Goal: Transaction & Acquisition: Obtain resource

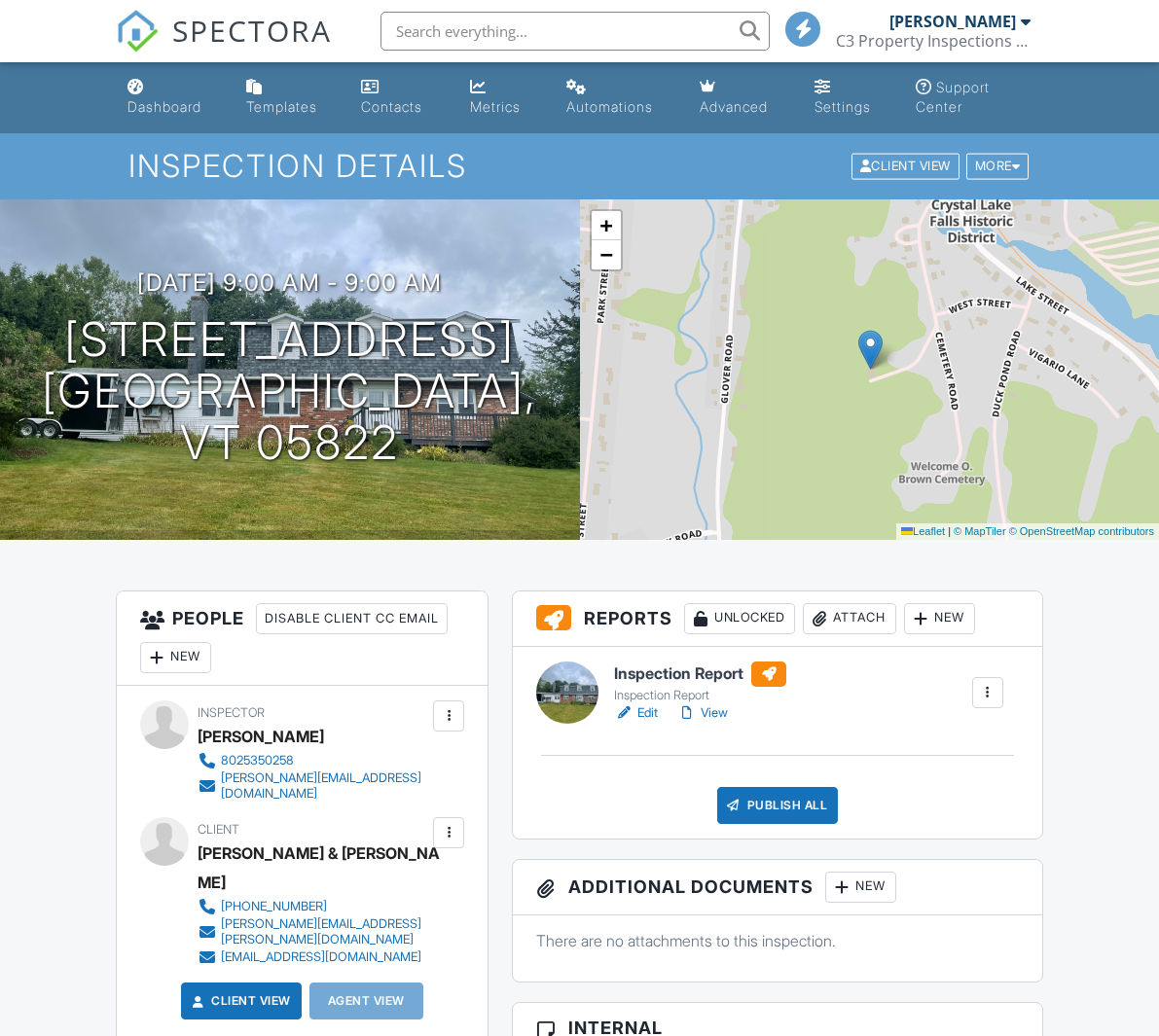
click at [677, 681] on h6 "Inspection Report" at bounding box center [701, 674] width 173 height 26
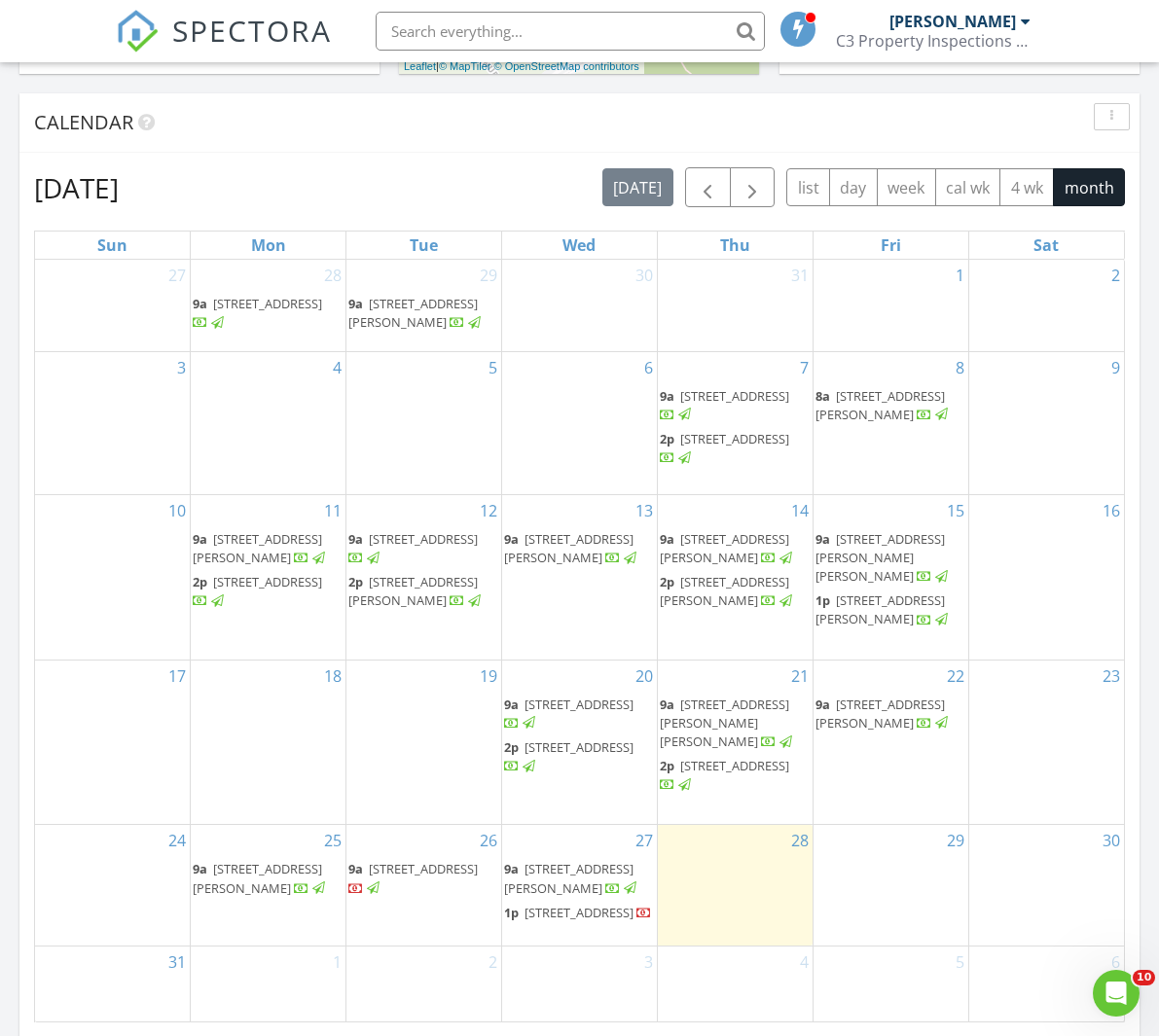
scroll to position [783, 0]
click at [555, 859] on span "154 West Street, Barton 05822" at bounding box center [569, 877] width 130 height 36
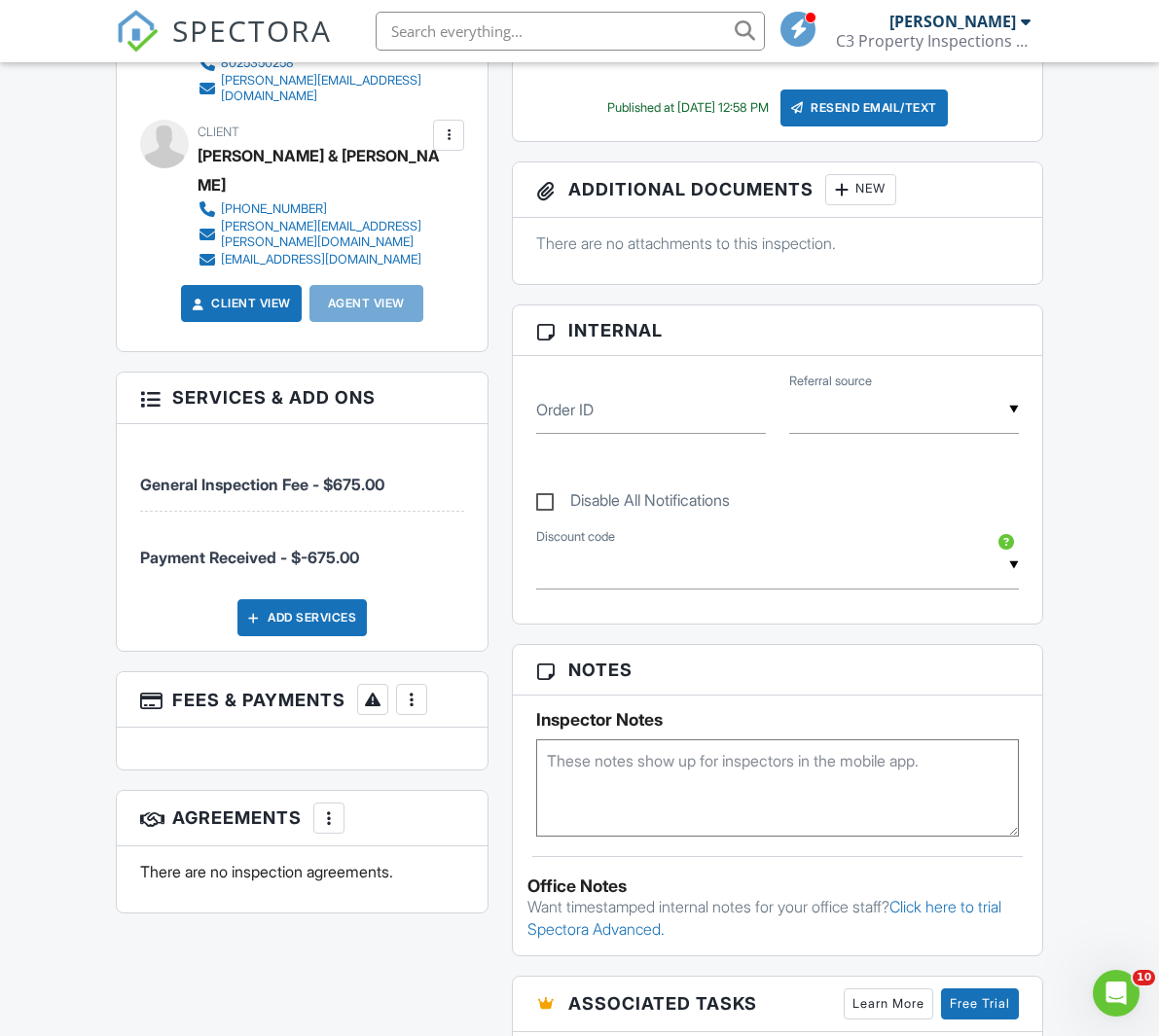
click at [419, 690] on div at bounding box center [412, 699] width 20 height 20
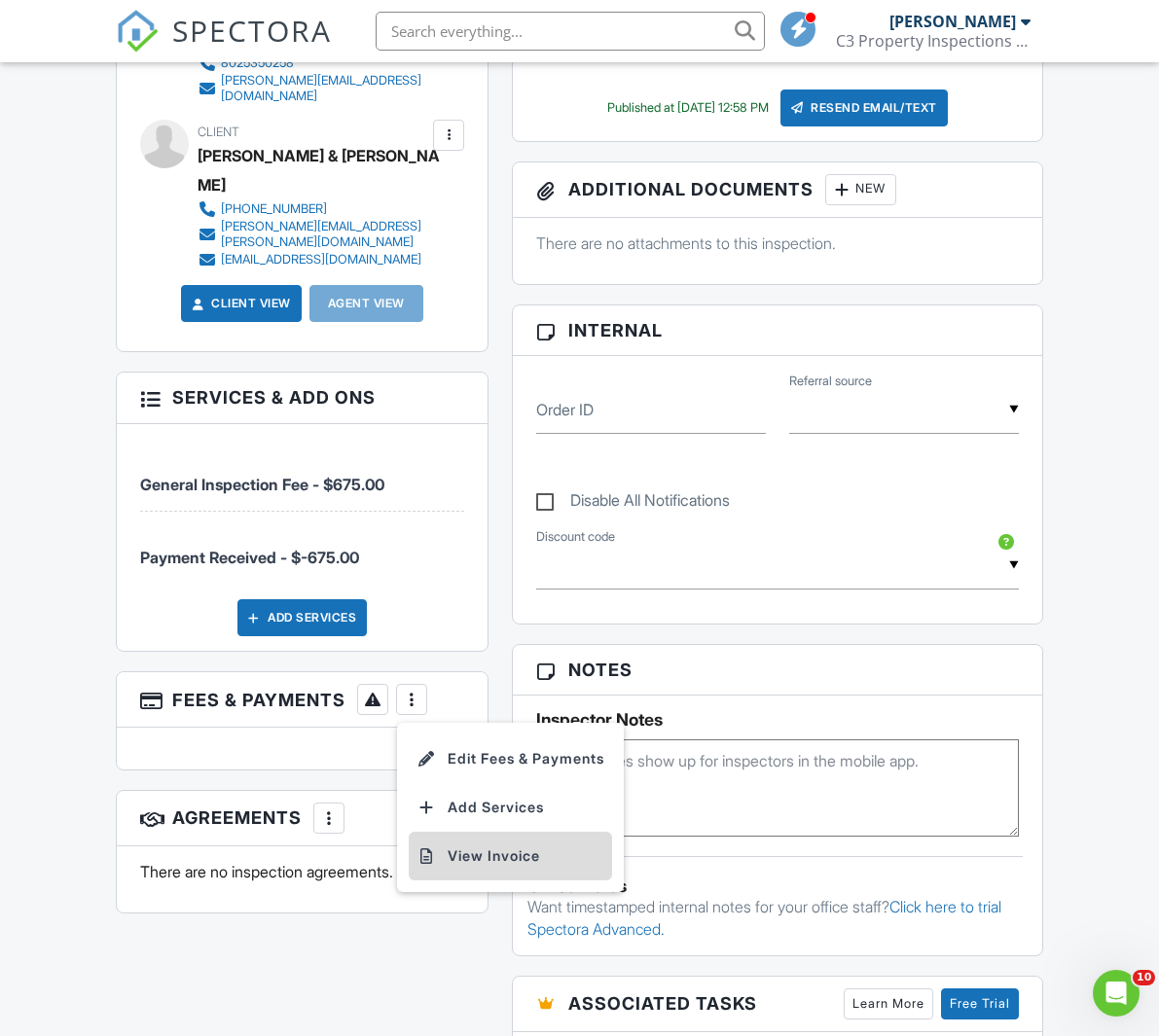
click at [460, 832] on li "View Invoice" at bounding box center [510, 856] width 203 height 49
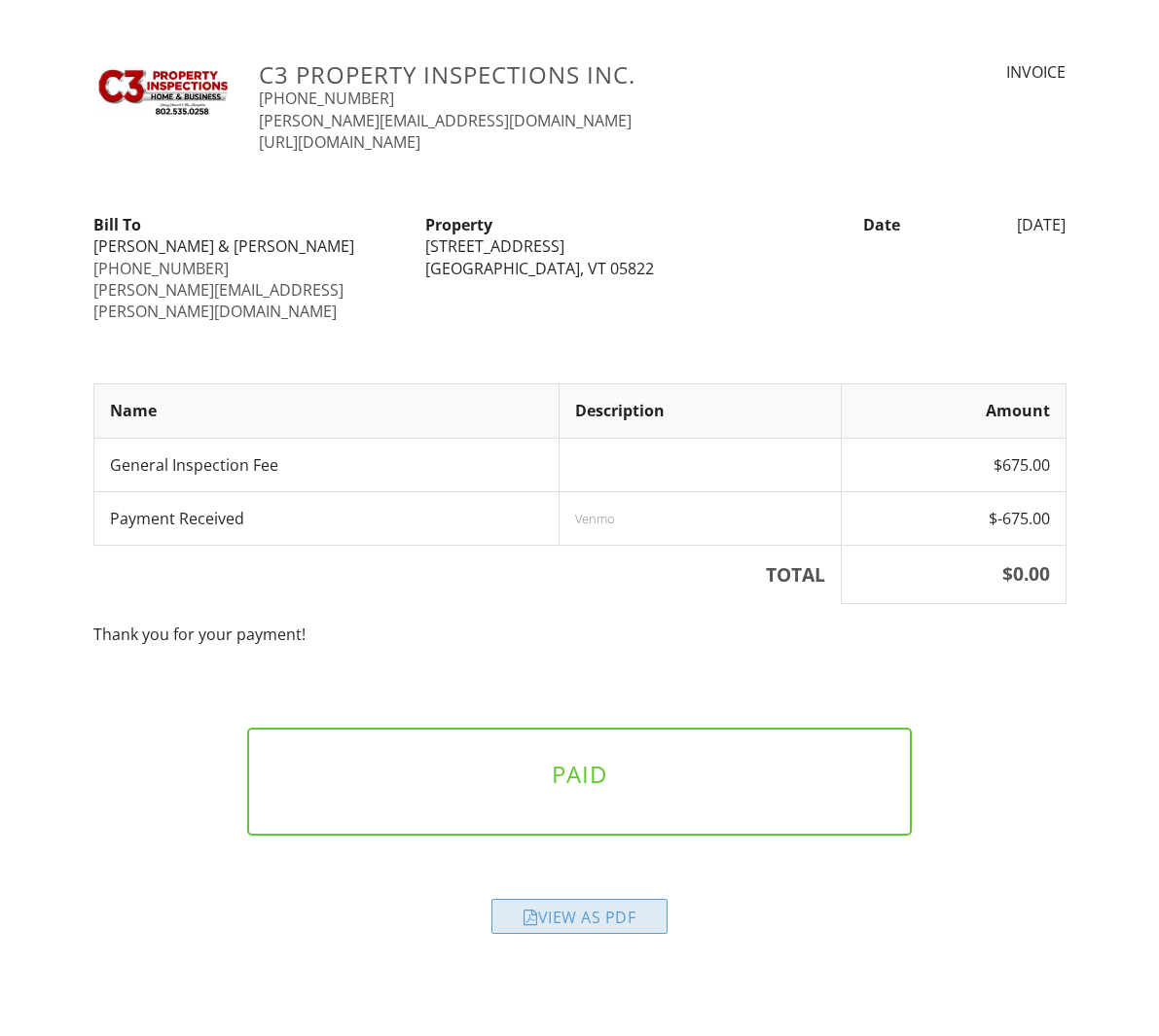
click at [622, 899] on div "View as PDF" at bounding box center [580, 916] width 177 height 35
